Goal: Find specific fact: Find specific page/section

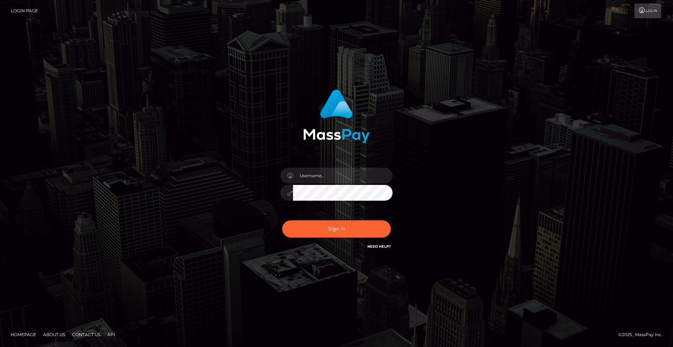
click at [327, 169] on input "text" at bounding box center [343, 175] width 100 height 16
type input "Christian.xcite"
click at [372, 223] on button "Sign in" at bounding box center [336, 228] width 109 height 17
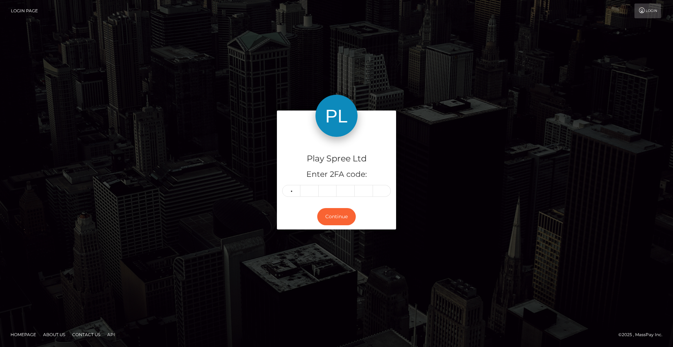
type input "5"
type input "0"
type input "5"
type input "9"
type input "3"
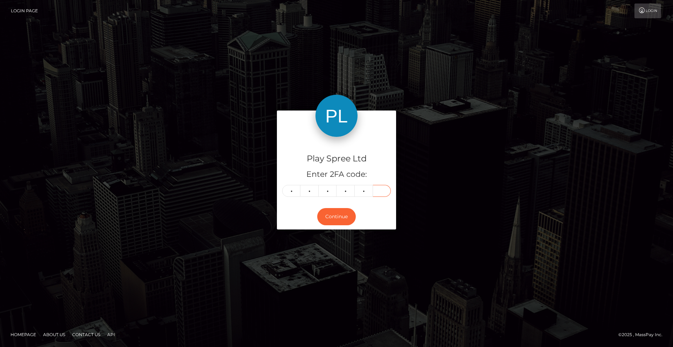
type input "1"
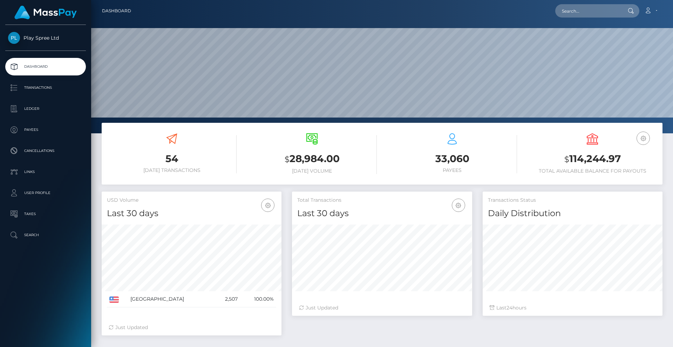
scroll to position [124, 180]
click at [41, 88] on p "Transactions" at bounding box center [45, 87] width 75 height 11
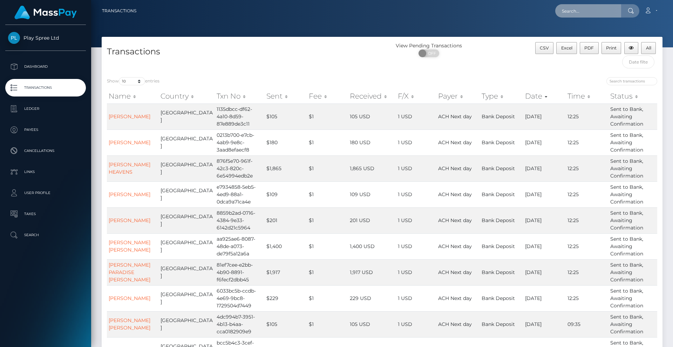
click at [582, 8] on input "text" at bounding box center [588, 10] width 66 height 13
click at [586, 10] on input "text" at bounding box center [588, 10] width 66 height 13
drag, startPoint x: 240, startPoint y: 122, endPoint x: 203, endPoint y: 110, distance: 39.9
click at [215, 110] on td "1135dbcc-df62-4a10-8d59-87e889de3c11" at bounding box center [240, 116] width 50 height 26
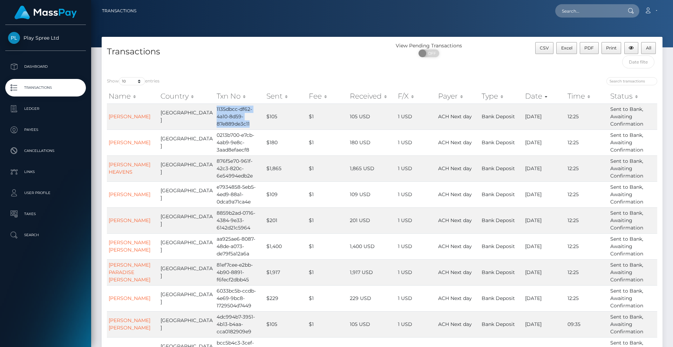
copy td "1135dbcc-df62-4a10-8d59-87e889de3c11"
